Goal: Transaction & Acquisition: Purchase product/service

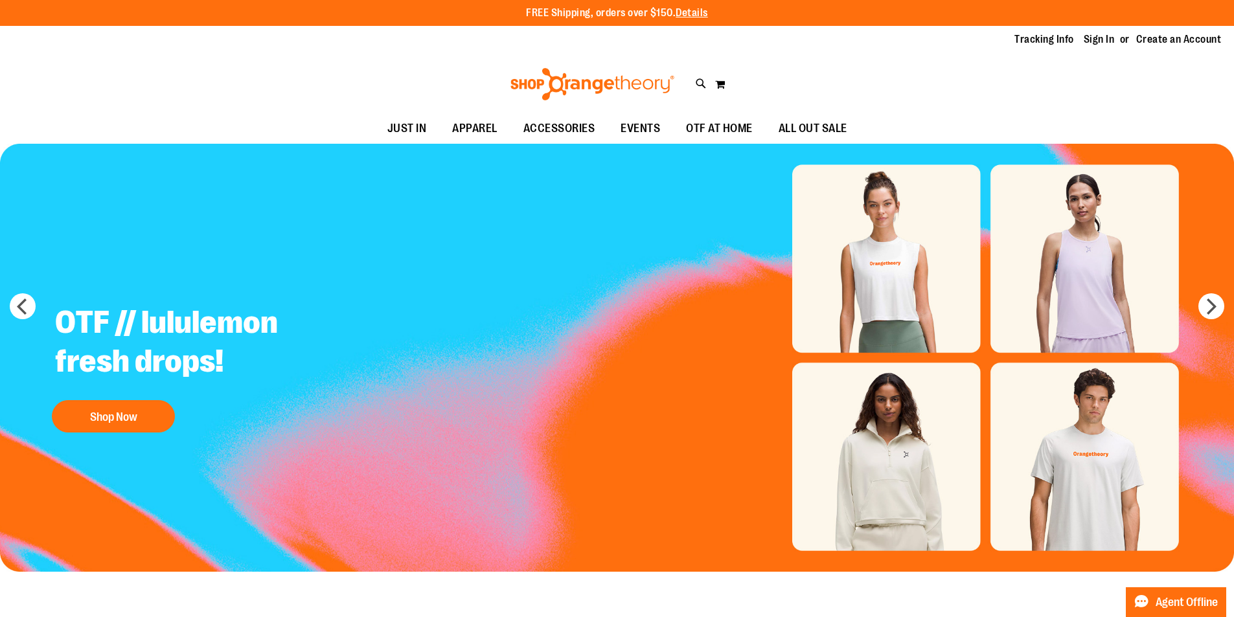
click at [850, 273] on img "Slide 1 of 5" at bounding box center [617, 358] width 1234 height 428
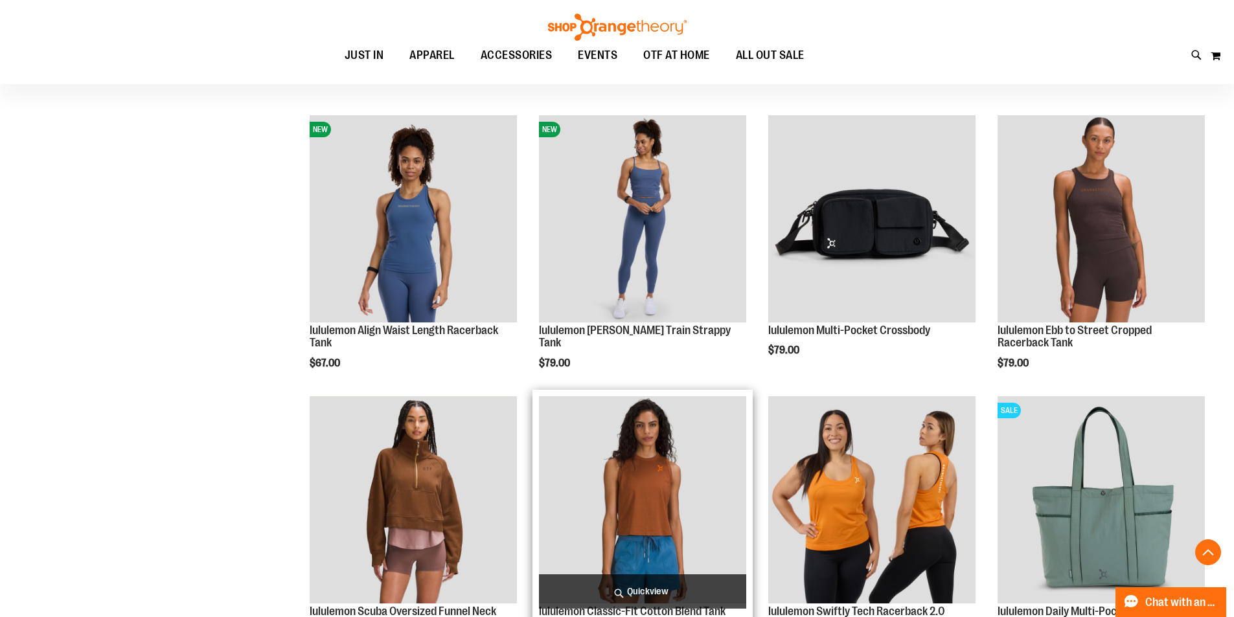
scroll to position [842, 0]
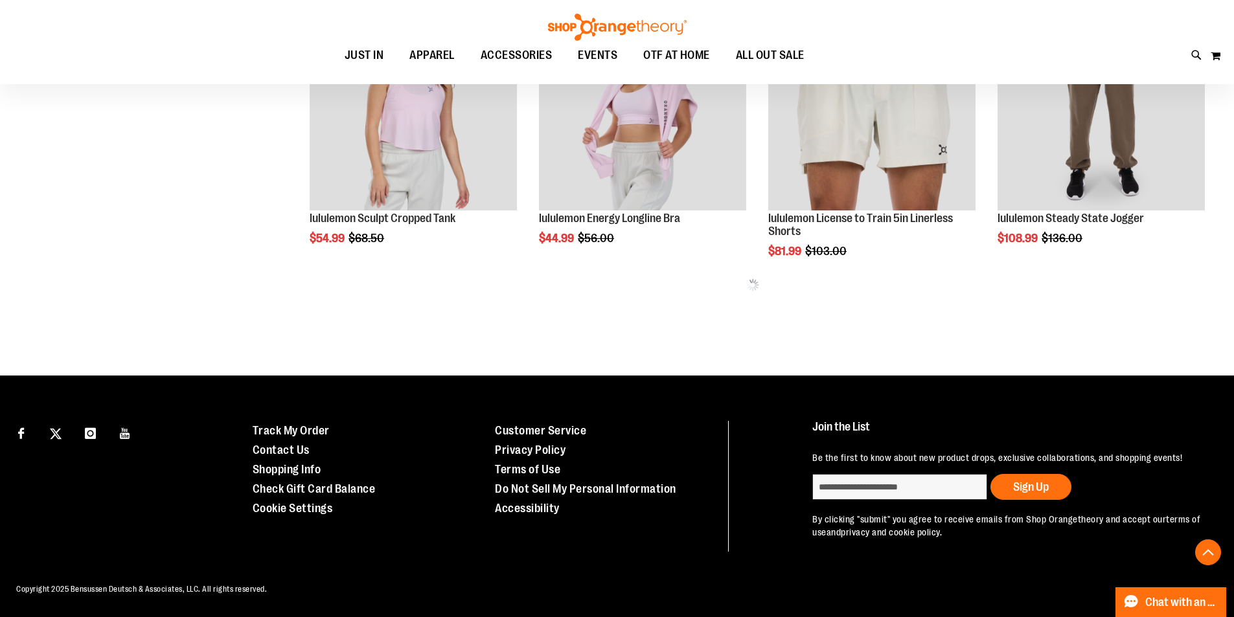
scroll to position [1681, 0]
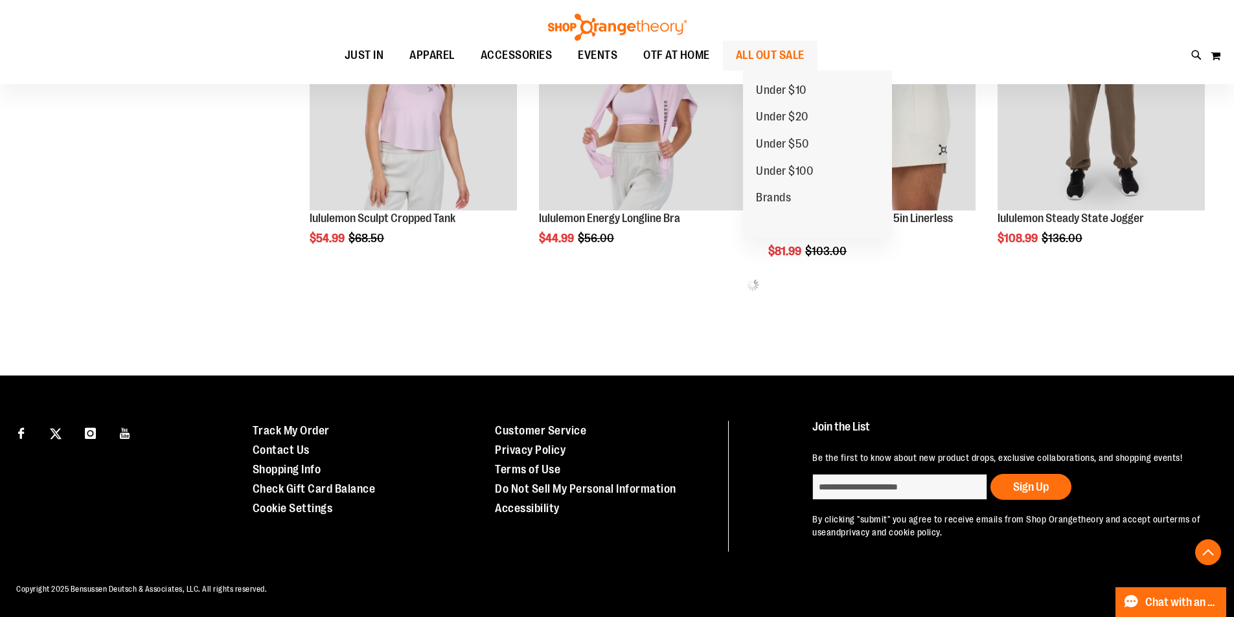
click at [767, 58] on span "ALL OUT SALE" at bounding box center [770, 55] width 69 height 29
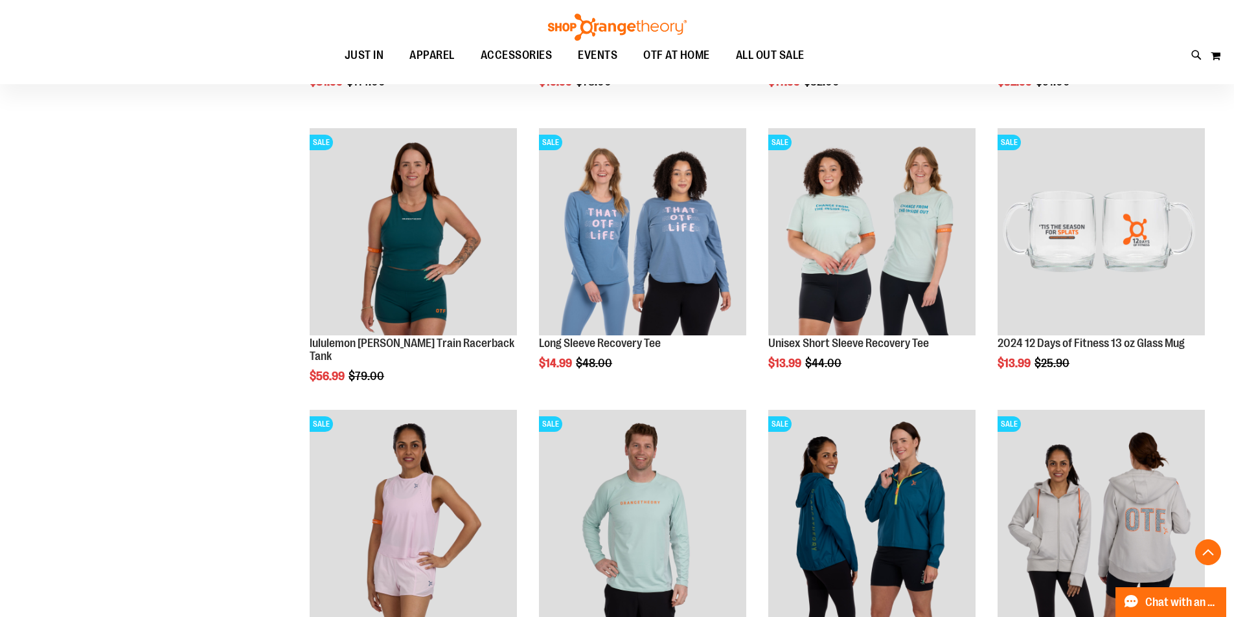
scroll to position [1036, 0]
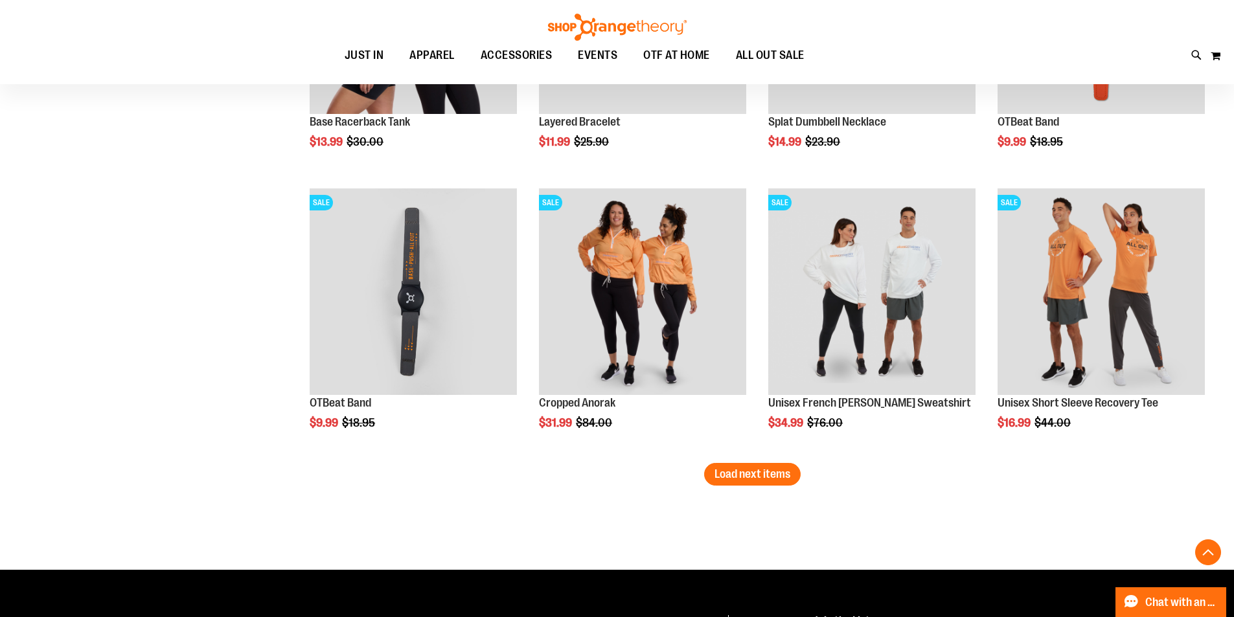
scroll to position [2329, 0]
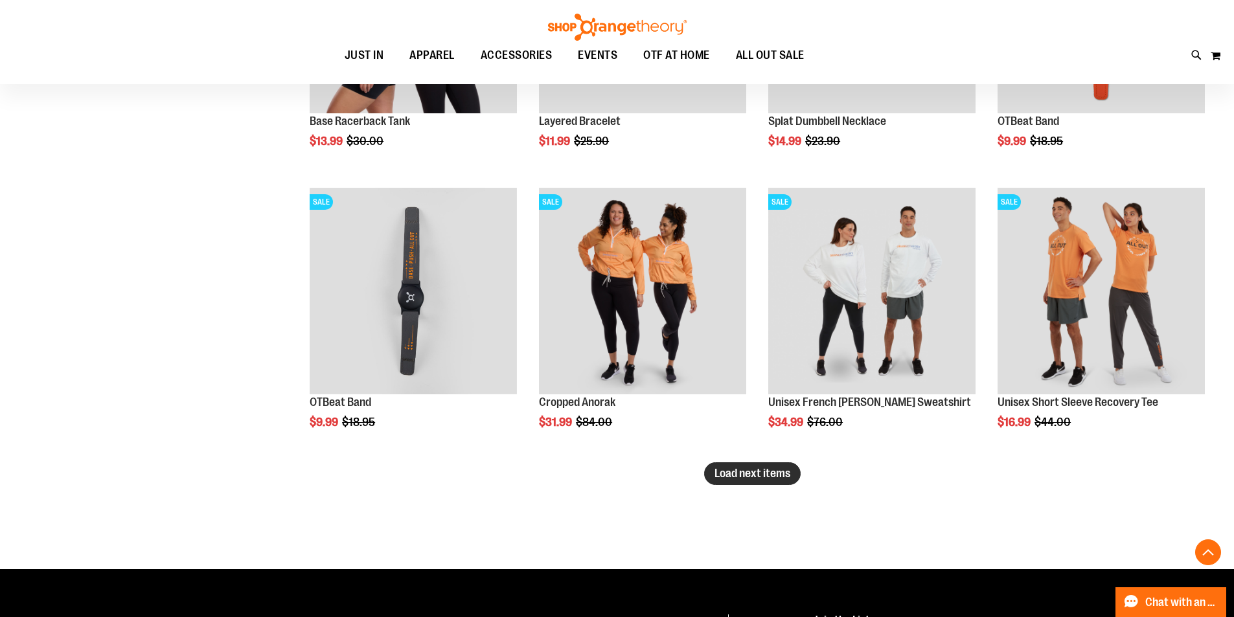
click at [728, 465] on button "Load next items" at bounding box center [752, 474] width 97 height 23
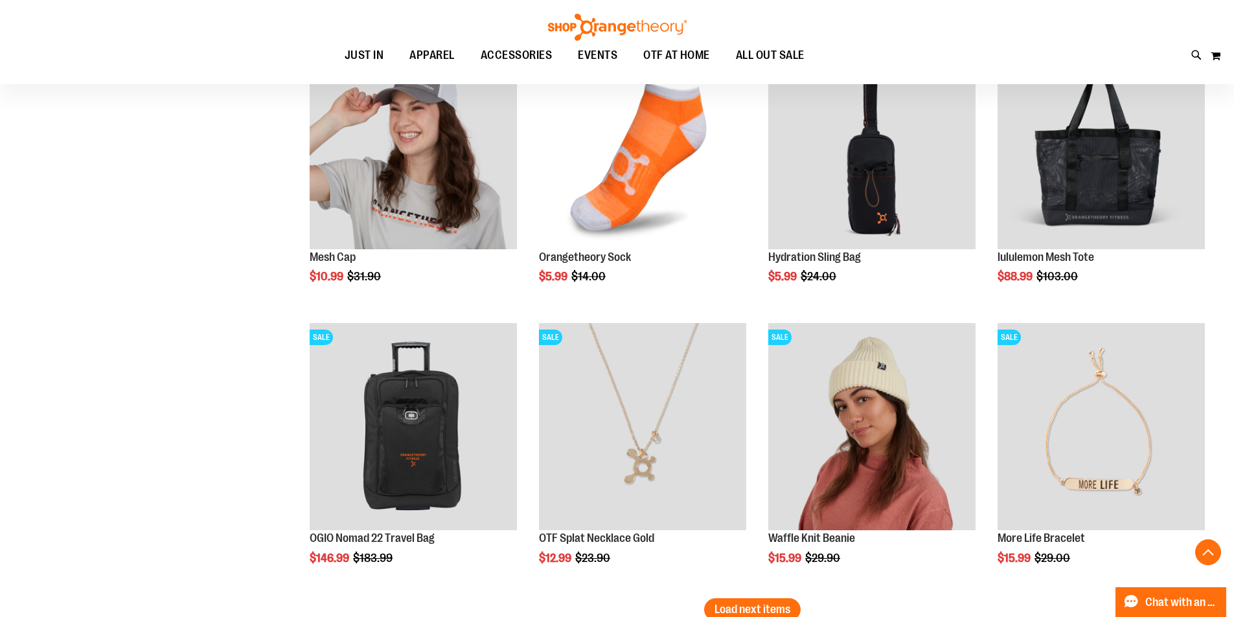
scroll to position [3107, 0]
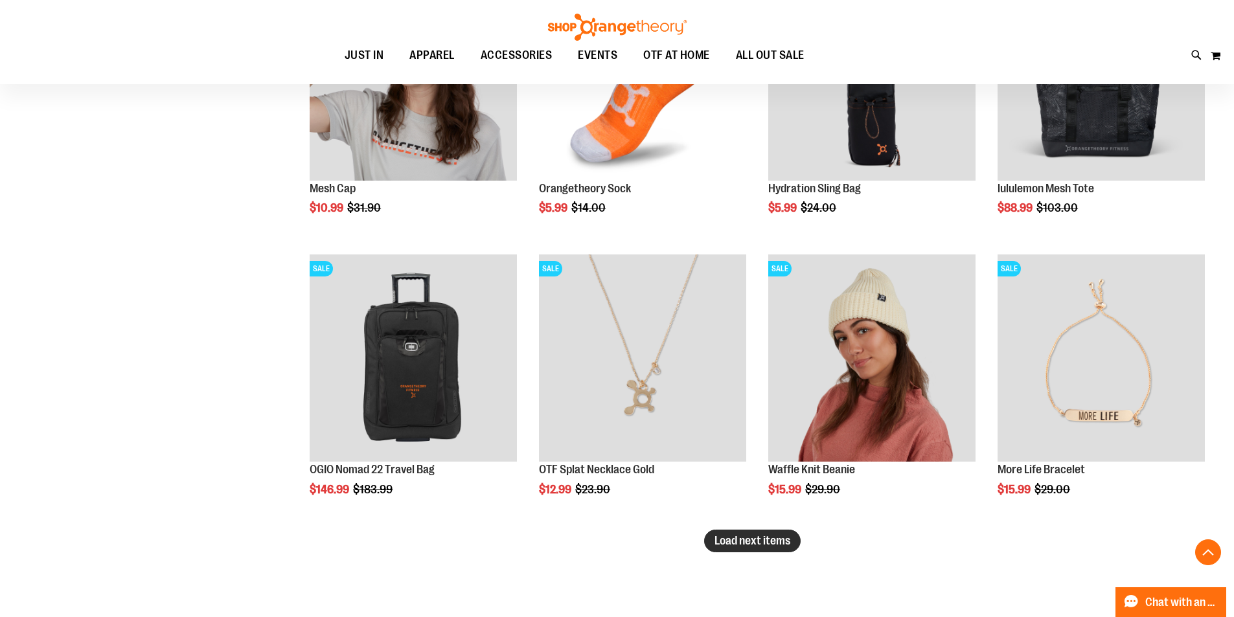
click at [734, 545] on span "Load next items" at bounding box center [753, 541] width 76 height 13
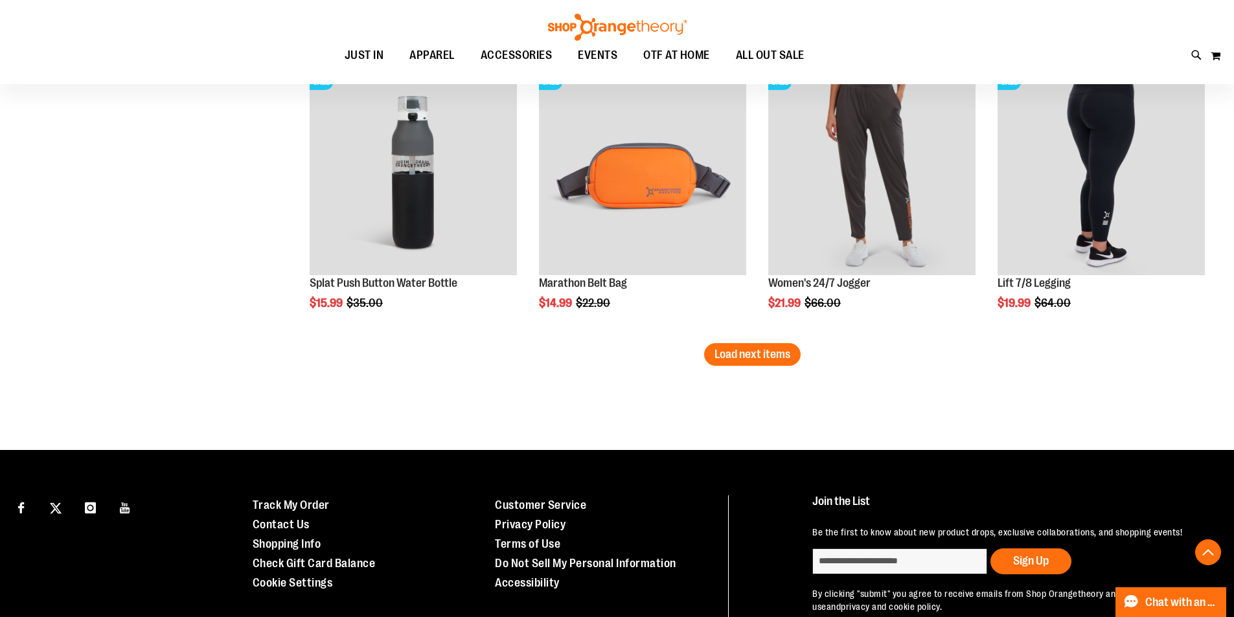
scroll to position [4144, 0]
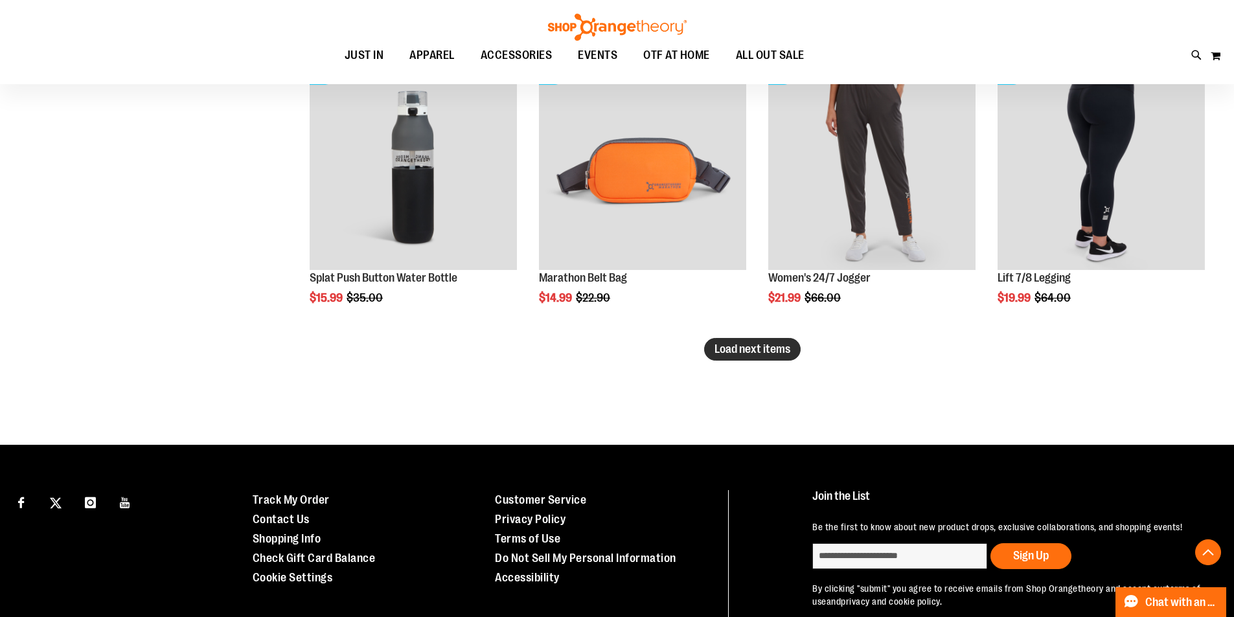
click at [708, 346] on button "Load next items" at bounding box center [752, 349] width 97 height 23
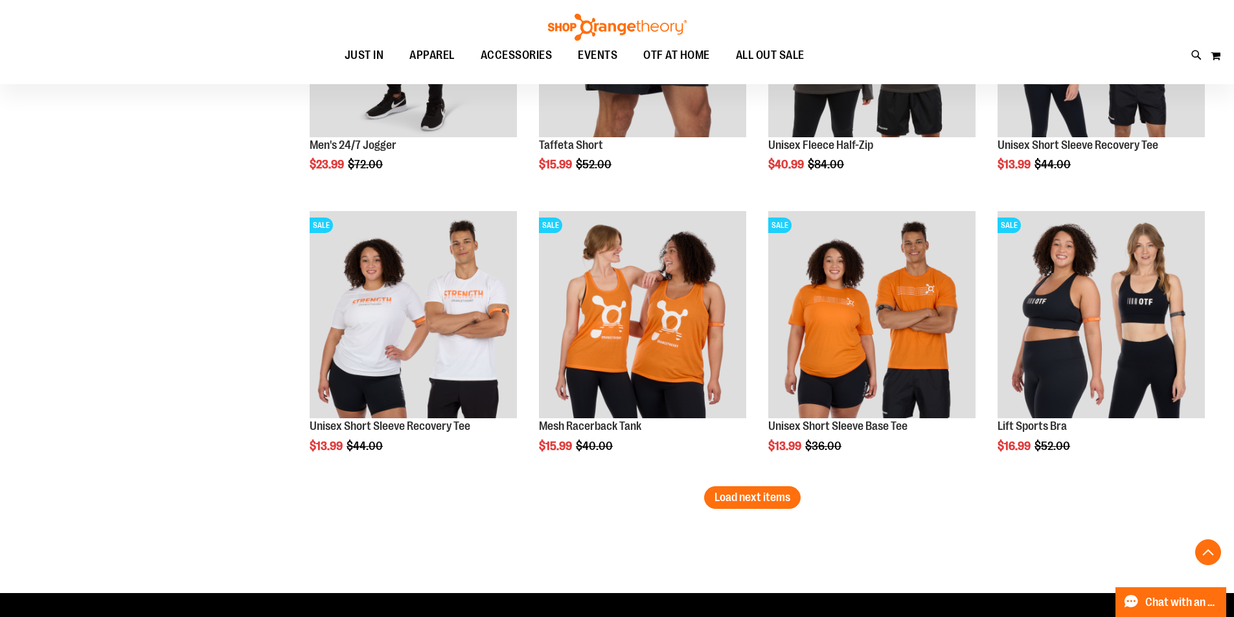
scroll to position [4921, 0]
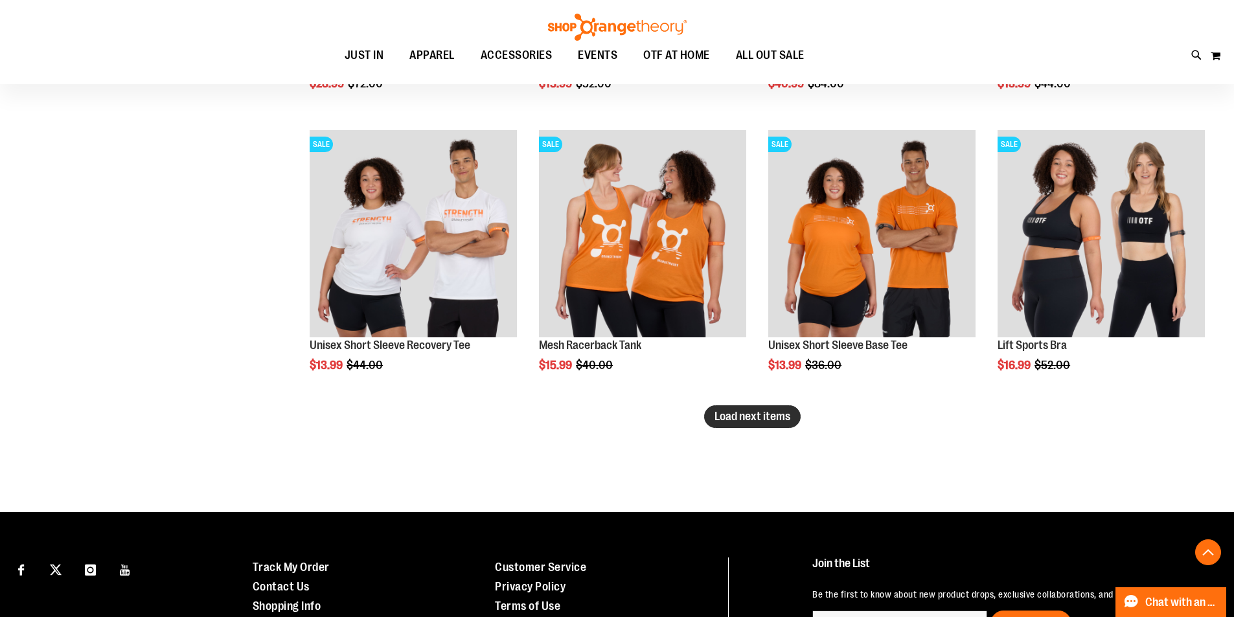
click at [763, 411] on span "Load next items" at bounding box center [753, 416] width 76 height 13
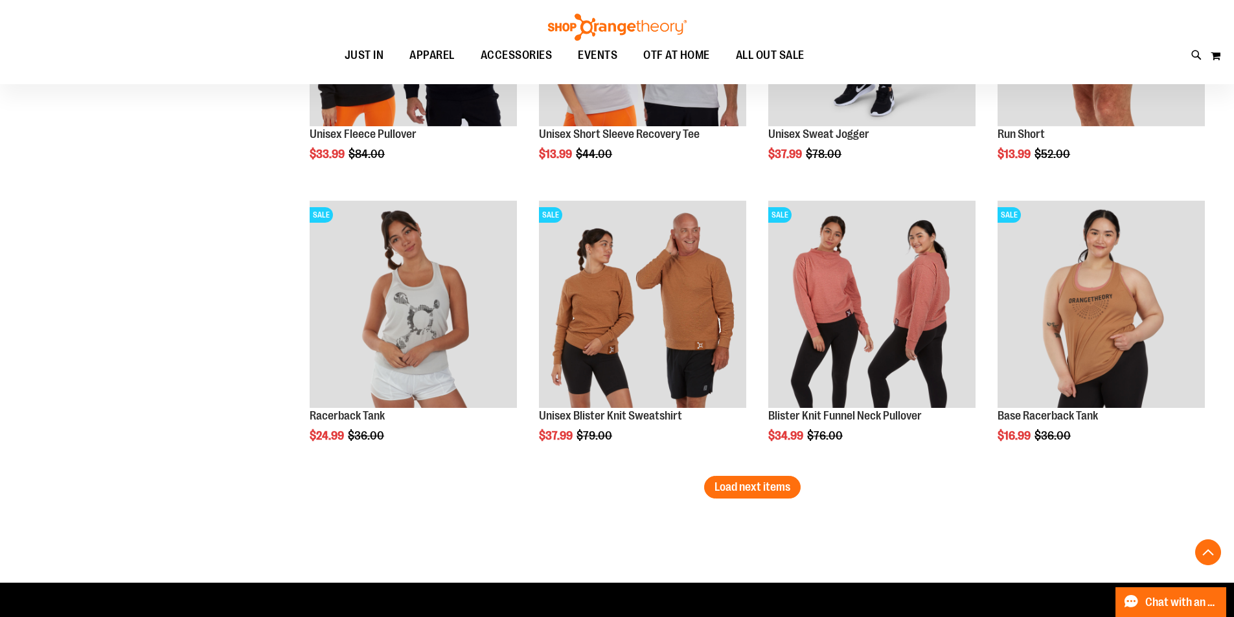
scroll to position [5699, 0]
